Goal: Task Accomplishment & Management: Manage account settings

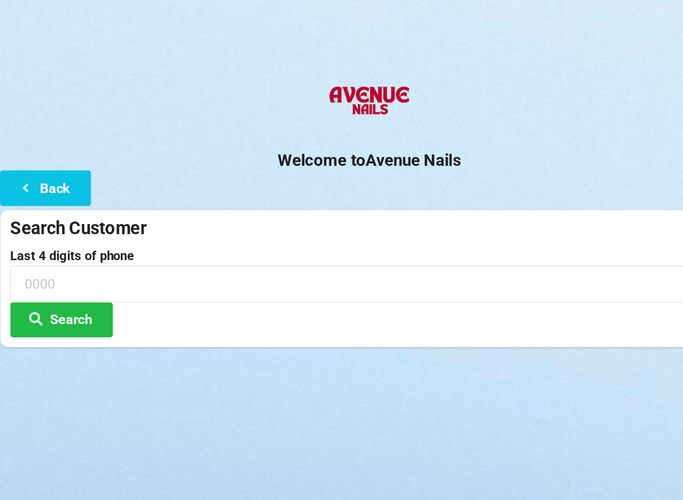
click at [50, 173] on button "Back" at bounding box center [42, 173] width 84 height 32
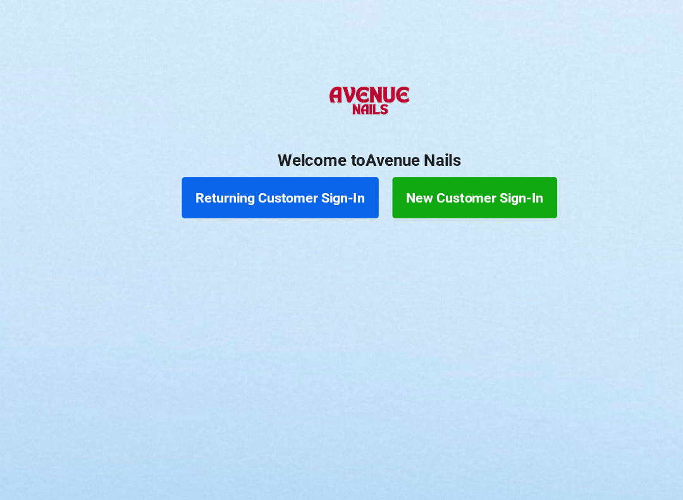
click at [295, 181] on button "Returning Customer Sign-In" at bounding box center [259, 183] width 182 height 38
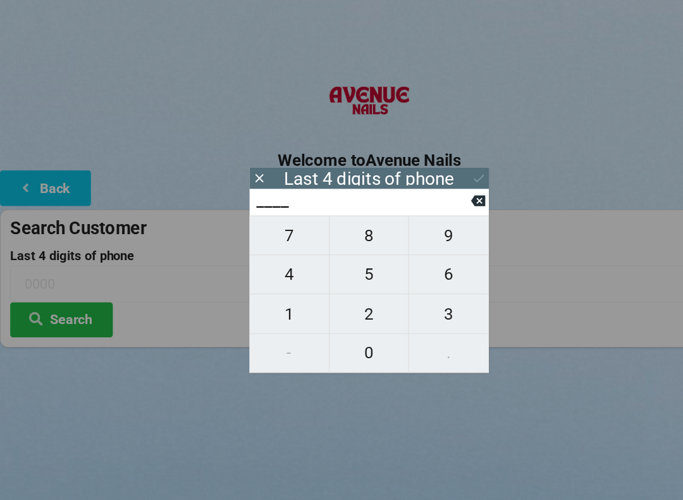
click at [414, 259] on span "6" at bounding box center [415, 253] width 74 height 27
type input "6___"
click at [345, 254] on span "5" at bounding box center [341, 253] width 73 height 27
type input "65__"
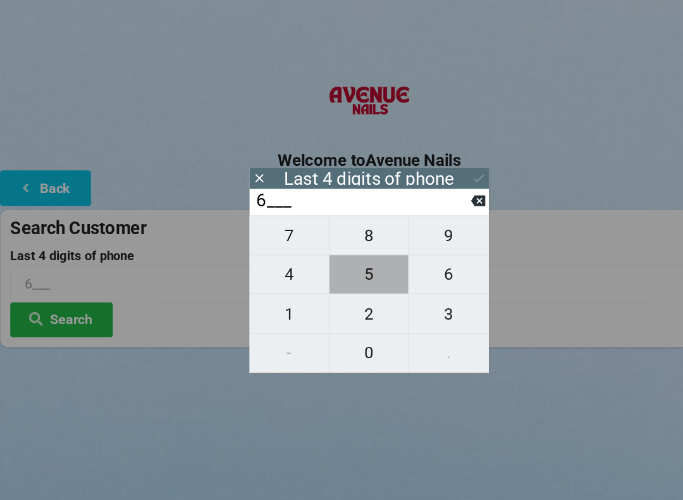
type input "65__"
click at [415, 260] on span "6" at bounding box center [415, 253] width 74 height 27
type input "656_"
click at [413, 256] on span "6" at bounding box center [415, 253] width 74 height 27
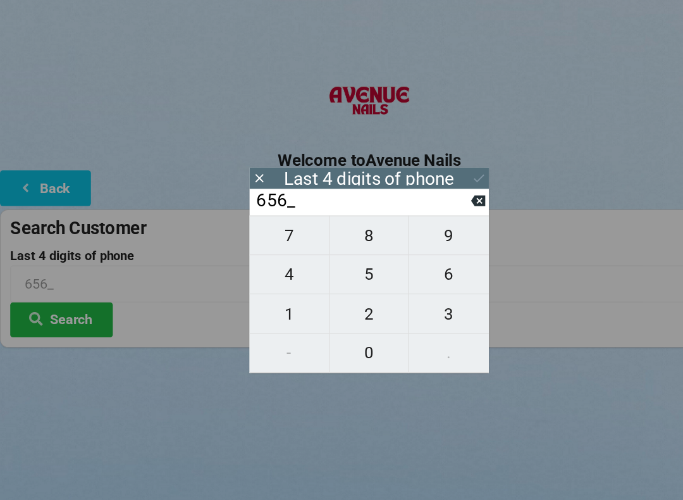
type input "6566"
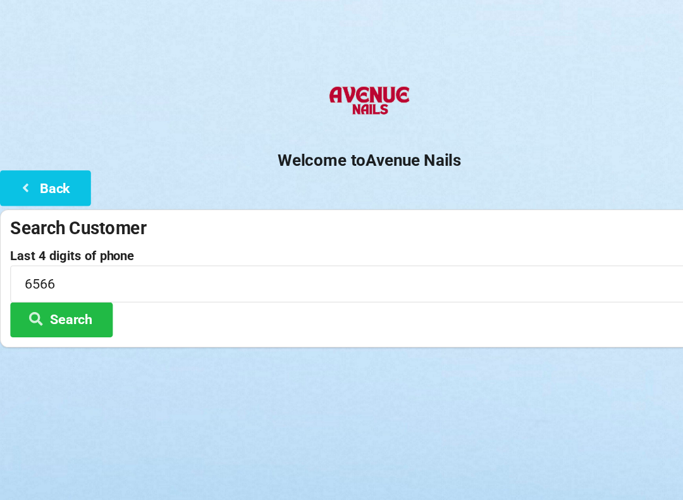
click at [78, 290] on button "Search" at bounding box center [56, 295] width 95 height 32
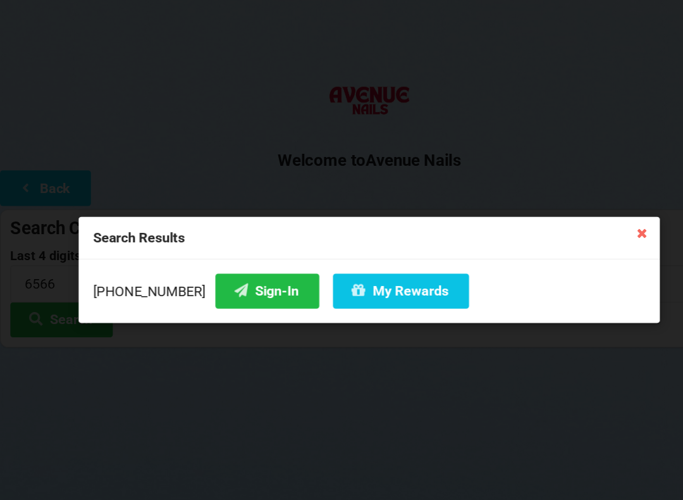
click at [234, 266] on button "Sign-In" at bounding box center [247, 269] width 96 height 32
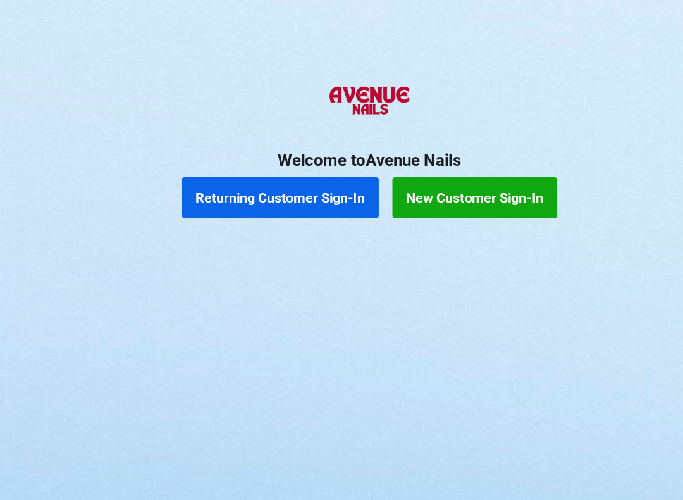
click at [276, 196] on button "Returning Customer Sign-In" at bounding box center [259, 183] width 182 height 38
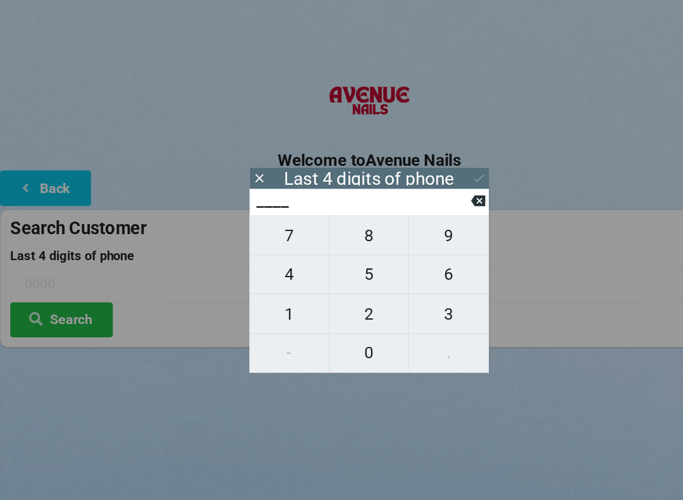
click at [398, 214] on span "9" at bounding box center [415, 217] width 74 height 27
type input "9___"
click at [446, 181] on button at bounding box center [442, 185] width 13 height 17
click at [277, 209] on button "7" at bounding box center [268, 217] width 74 height 37
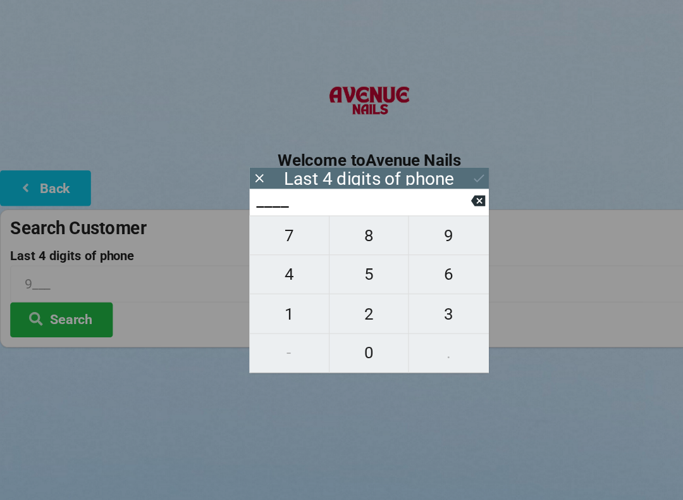
type input "7___"
